Goal: Information Seeking & Learning: Find specific fact

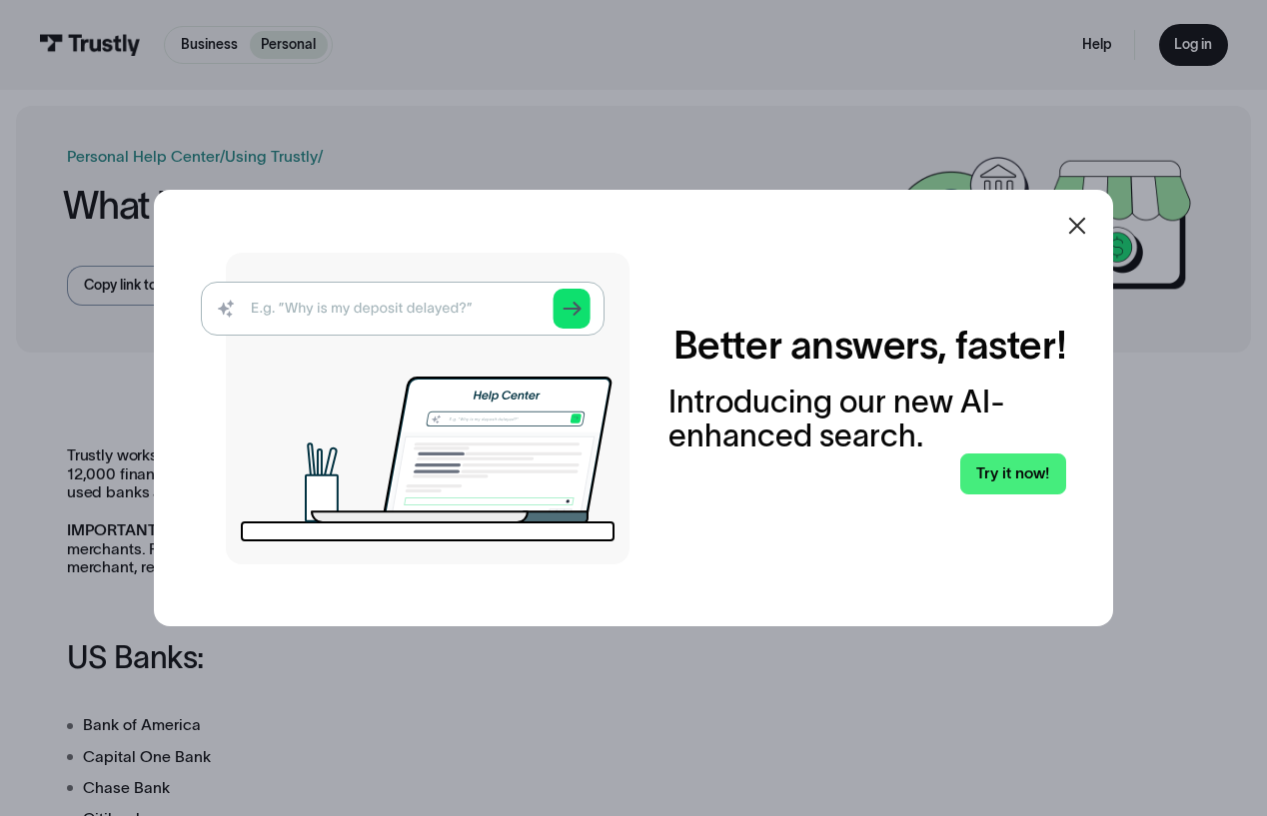
drag, startPoint x: 0, startPoint y: 0, endPoint x: 804, endPoint y: 461, distance: 926.8
click at [804, 461] on div "Better answers, faster! Introducing our new AI-enhanced search. Try it now!" at bounding box center [867, 408] width 398 height 172
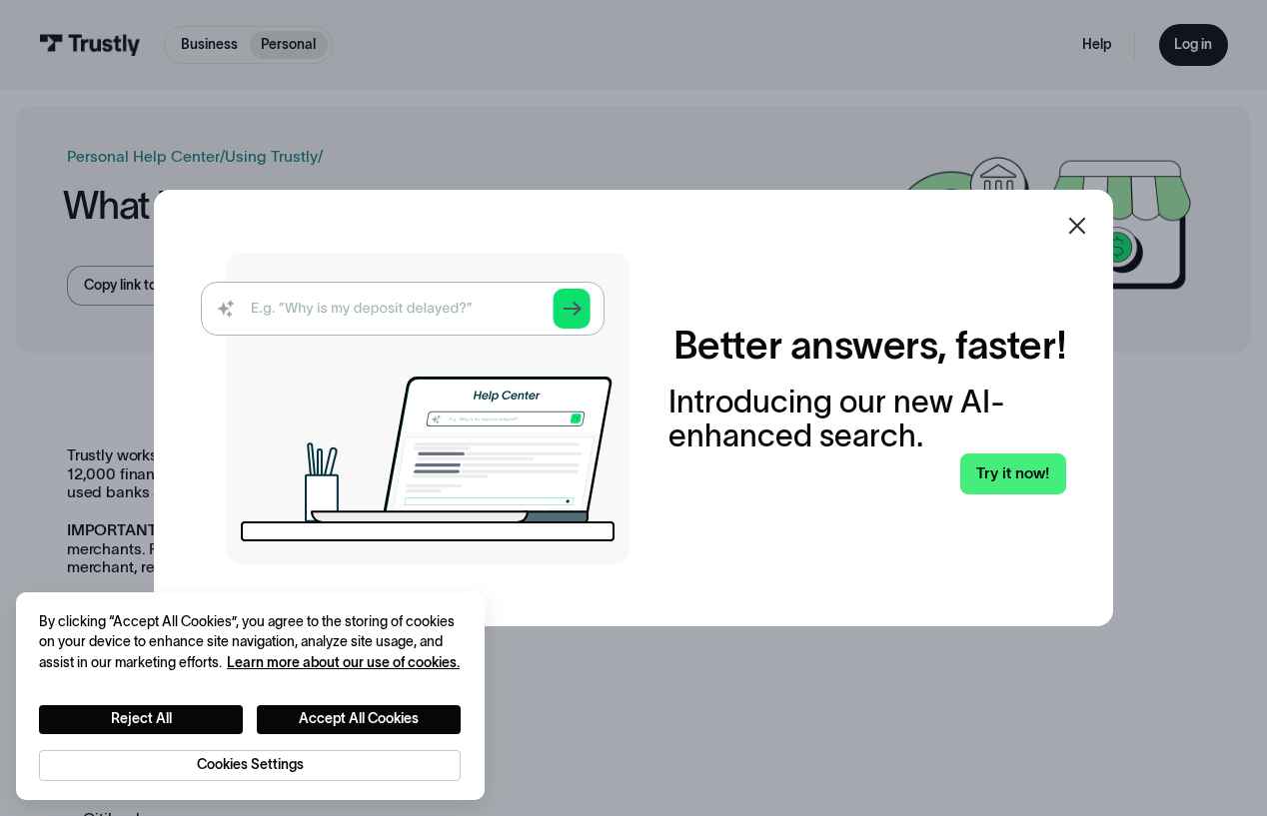
click at [1086, 227] on icon at bounding box center [1077, 226] width 17 height 17
